Goal: Transaction & Acquisition: Subscribe to service/newsletter

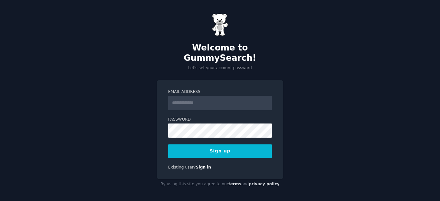
click at [221, 100] on input "Email Address" at bounding box center [220, 103] width 104 height 14
type input "**********"
click at [233, 145] on button "Sign up" at bounding box center [220, 152] width 104 height 14
click at [226, 145] on button "Sign up" at bounding box center [220, 152] width 104 height 14
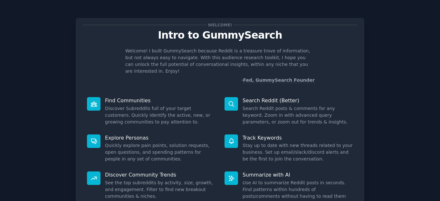
drag, startPoint x: 385, startPoint y: 69, endPoint x: 381, endPoint y: 70, distance: 4.5
click at [382, 71] on div "Welcome! Intro to GummySearch Welcome! I built GummySearch because Reddit is a …" at bounding box center [220, 133] width 422 height 248
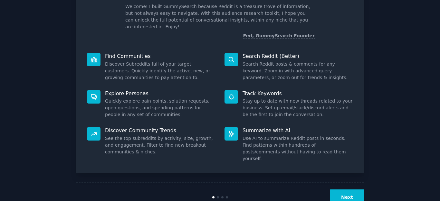
scroll to position [51, 0]
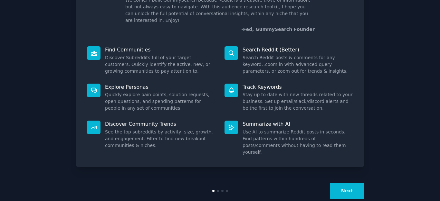
click at [343, 183] on button "Next" at bounding box center [347, 191] width 34 height 16
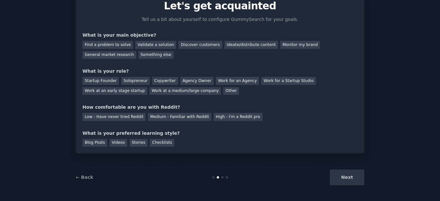
scroll to position [29, 0]
drag, startPoint x: 343, startPoint y: 177, endPoint x: 382, endPoint y: 165, distance: 40.7
click at [382, 165] on div "Your goals Let's get acquainted Tell us a bit about yourself to configure Gummy…" at bounding box center [220, 86] width 422 height 213
click at [349, 179] on div "Next" at bounding box center [316, 178] width 96 height 16
click at [112, 43] on div "Find a problem to solve" at bounding box center [107, 45] width 51 height 8
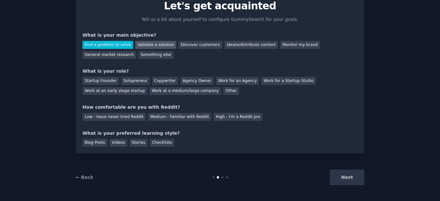
click at [144, 46] on div "Validate a solution" at bounding box center [155, 45] width 41 height 8
click at [118, 41] on div "Find a problem to solve" at bounding box center [107, 45] width 51 height 8
click at [97, 143] on div "Blog Posts" at bounding box center [94, 143] width 25 height 8
click at [111, 142] on div "Videos" at bounding box center [119, 143] width 18 height 8
click at [348, 177] on div "Next" at bounding box center [316, 178] width 96 height 16
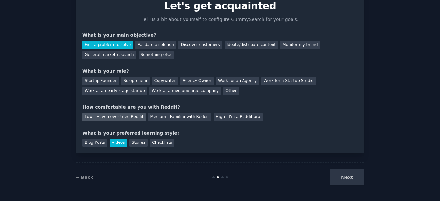
click at [108, 118] on div "Low - Have never tried Reddit" at bounding box center [113, 117] width 63 height 8
click at [152, 82] on div "Copywriter" at bounding box center [165, 81] width 26 height 8
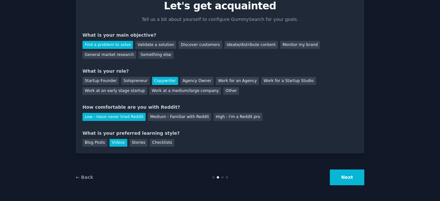
click at [358, 180] on button "Next" at bounding box center [347, 178] width 34 height 16
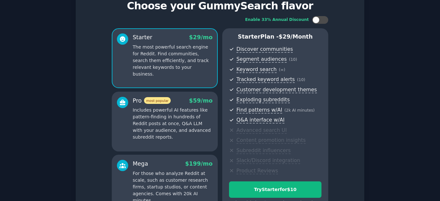
scroll to position [104, 0]
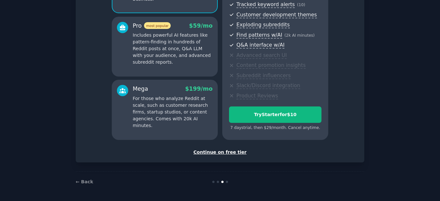
click at [212, 153] on div "Continue on free tier" at bounding box center [219, 152] width 275 height 7
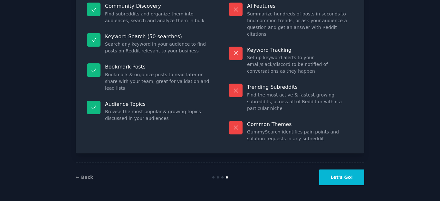
scroll to position [50, 0]
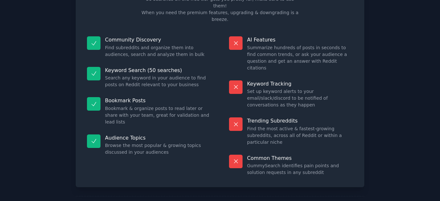
click at [419, 136] on div "Free plan info Included in the Free tier 50 searches on the free tier gets you …" at bounding box center [220, 92] width 422 height 267
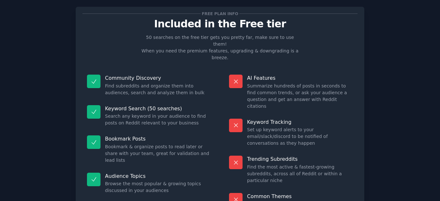
scroll to position [0, 0]
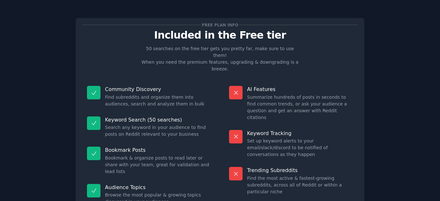
click at [370, 86] on div "Free plan info Included in the Free tier 50 searches on the free tier gets you …" at bounding box center [220, 142] width 422 height 267
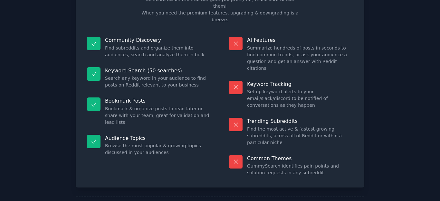
scroll to position [50, 0]
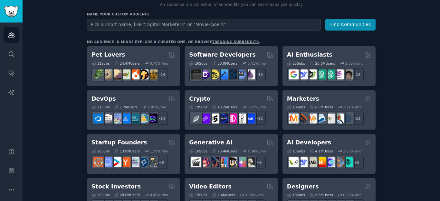
scroll to position [77, 0]
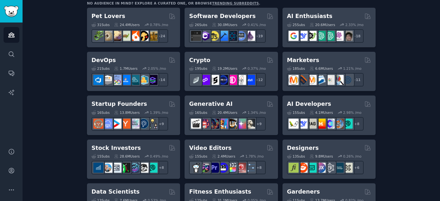
scroll to position [129, 0]
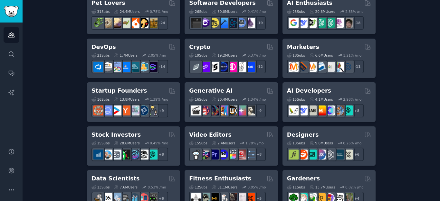
drag, startPoint x: 414, startPoint y: 145, endPoint x: 416, endPoint y: 149, distance: 4.5
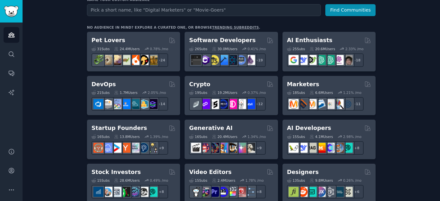
scroll to position [38, 0]
